Goal: Check status: Check status

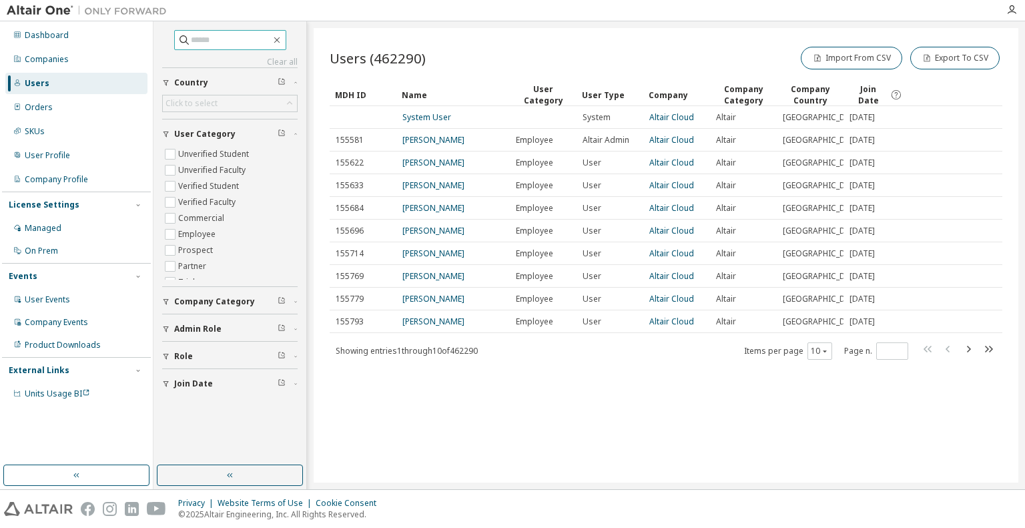
click at [212, 39] on input "text" at bounding box center [231, 39] width 80 height 13
click at [49, 63] on div "Companies" at bounding box center [47, 59] width 44 height 11
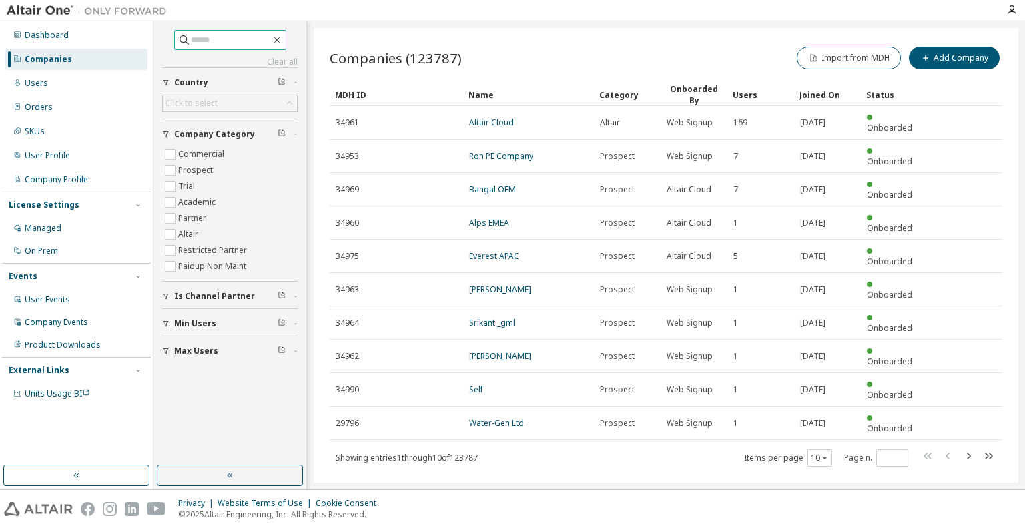
click at [214, 32] on span at bounding box center [230, 40] width 112 height 20
click at [212, 37] on input "text" at bounding box center [231, 39] width 80 height 13
type input "***"
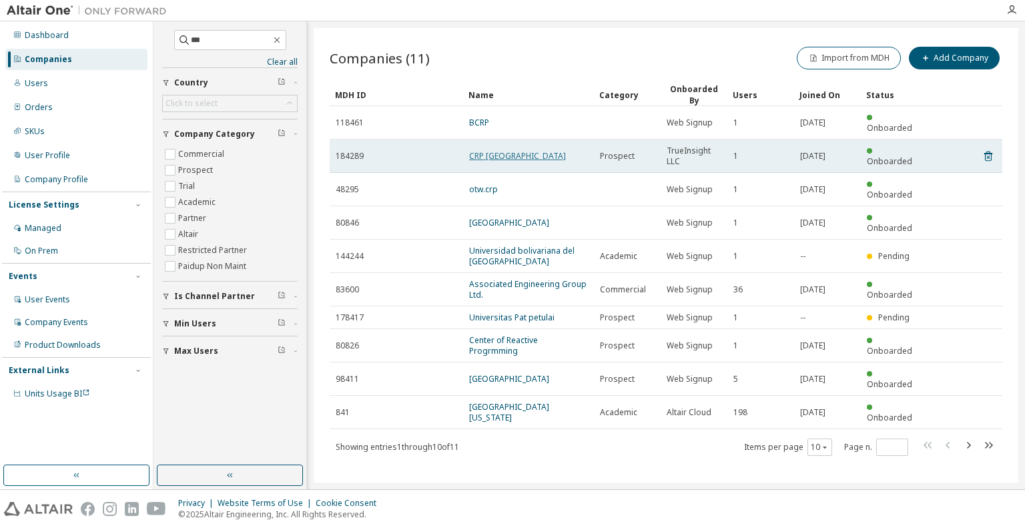
click at [479, 150] on link "CRP USA" at bounding box center [517, 155] width 97 height 11
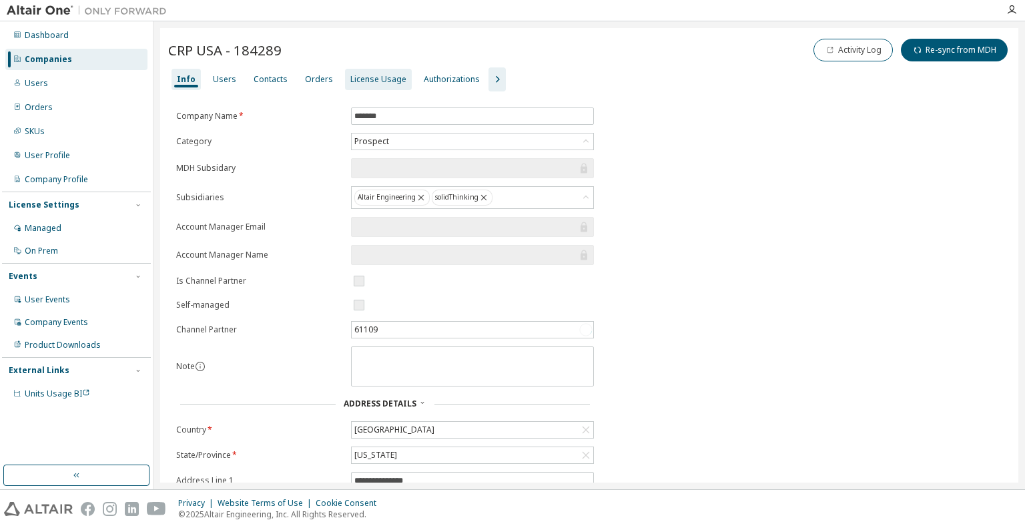
click at [378, 76] on div "License Usage" at bounding box center [378, 79] width 56 height 11
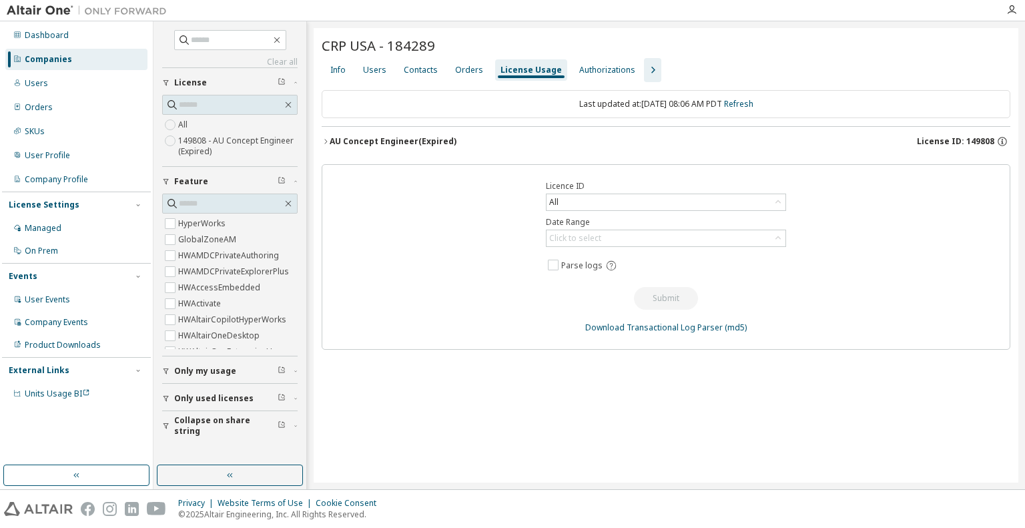
click at [328, 132] on button "AU Concept Engineer (Expired) License ID: 149808" at bounding box center [666, 141] width 689 height 29
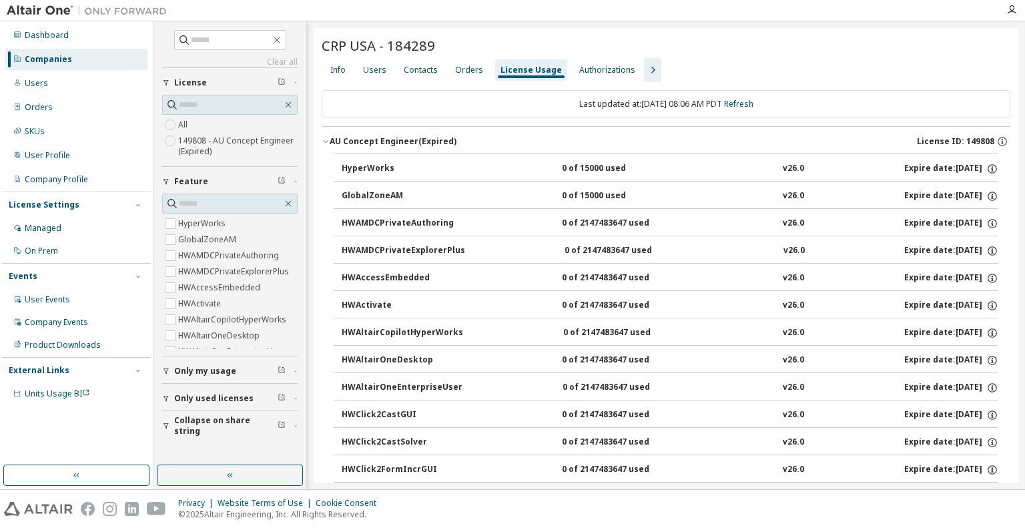
click at [328, 136] on button "AU Concept Engineer (Expired) License ID: 149808" at bounding box center [666, 141] width 689 height 29
